Goal: Task Accomplishment & Management: Manage account settings

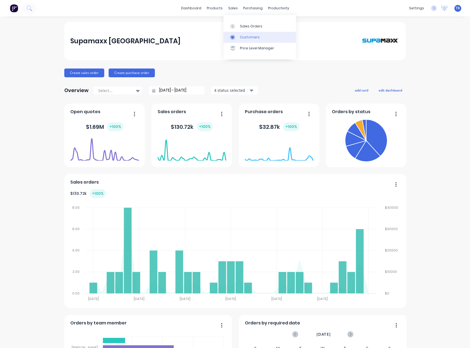
click at [234, 38] on icon at bounding box center [232, 37] width 5 height 5
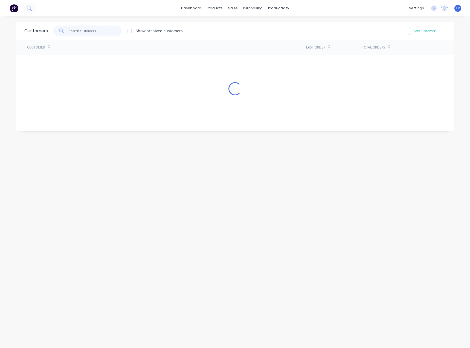
click at [108, 29] on input "text" at bounding box center [95, 30] width 53 height 11
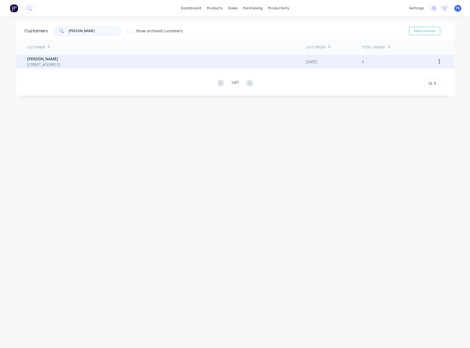
type input "[PERSON_NAME]"
click at [60, 62] on span "[STREET_ADDRESS]" at bounding box center [43, 65] width 33 height 6
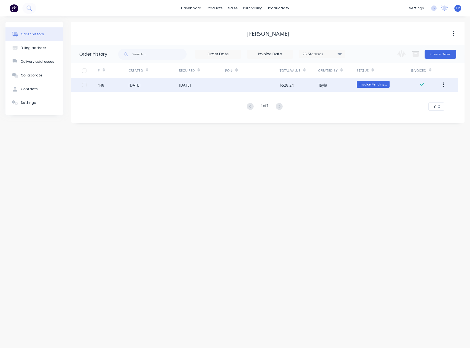
click at [168, 89] on div "[DATE]" at bounding box center [154, 85] width 50 height 14
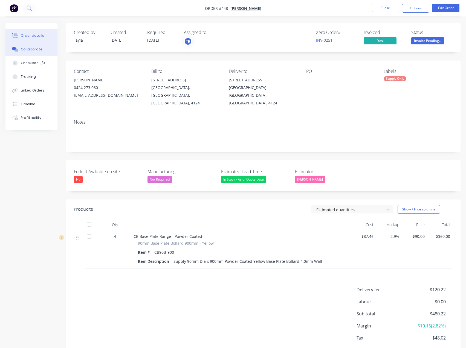
click at [48, 54] on button "Collaborate" at bounding box center [31, 49] width 52 height 14
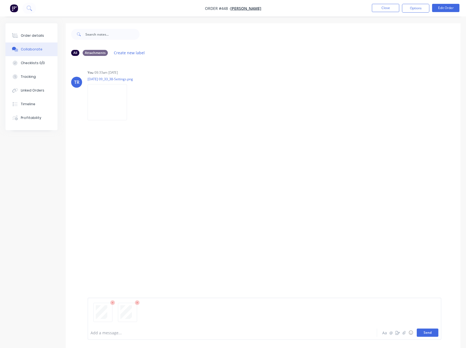
click at [433, 333] on button "Send" at bounding box center [428, 332] width 22 height 8
click at [41, 36] on div "Order details" at bounding box center [32, 35] width 23 height 5
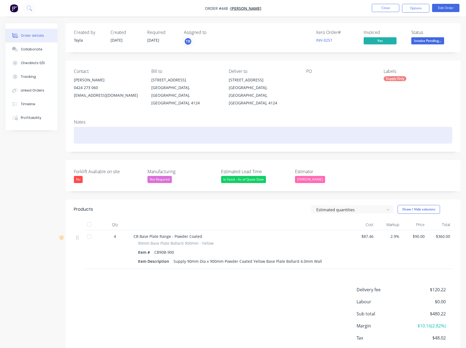
click at [93, 127] on div at bounding box center [263, 135] width 379 height 17
paste div
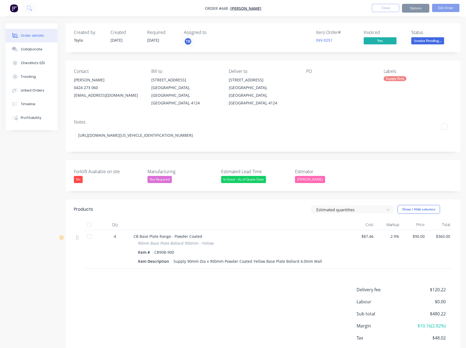
click at [45, 163] on div "Created by [PERSON_NAME] Created [DATE] Required [DATE] Assigned to TR Xero Ord…" at bounding box center [232, 200] width 455 height 355
click at [395, 9] on button "Close" at bounding box center [385, 8] width 27 height 8
